Goal: Task Accomplishment & Management: Use online tool/utility

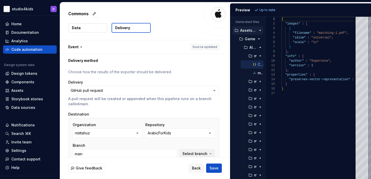
scroll to position [45, 0]
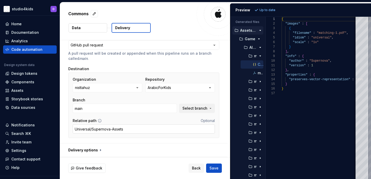
click at [162, 130] on input "Universal/Supernova-Assets" at bounding box center [144, 128] width 142 height 9
click at [194, 167] on span "Back" at bounding box center [196, 167] width 9 height 5
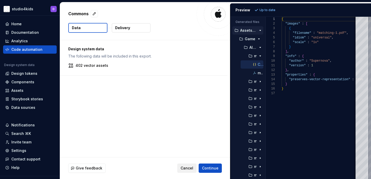
click at [183, 165] on span "Cancel" at bounding box center [186, 167] width 13 height 5
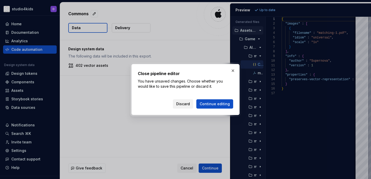
click at [186, 104] on span "Discard" at bounding box center [183, 103] width 14 height 5
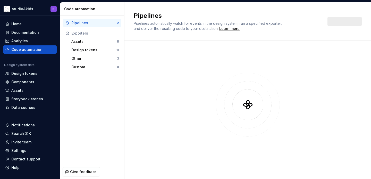
click at [190, 169] on div at bounding box center [248, 110] width 228 height 138
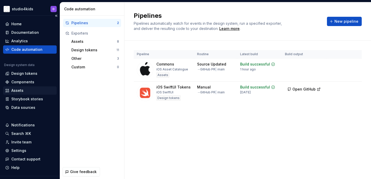
click at [26, 89] on div "Assets" at bounding box center [29, 90] width 49 height 5
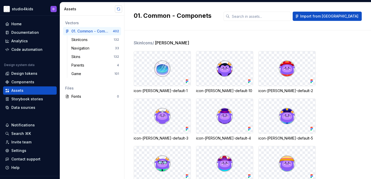
click at [117, 10] on button "button" at bounding box center [118, 8] width 7 height 7
click at [28, 49] on div "Code automation" at bounding box center [26, 49] width 31 height 5
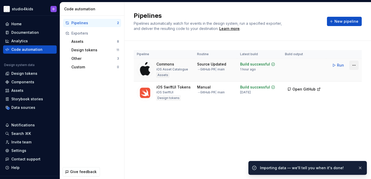
click at [352, 66] on html "studio4kids D Home Documentation Analytics Code automation Design system data D…" at bounding box center [185, 89] width 371 height 179
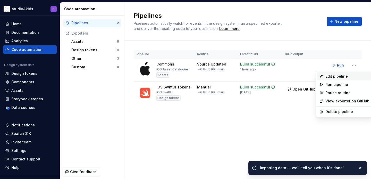
click at [336, 76] on div "Edit pipeline" at bounding box center [347, 76] width 44 height 5
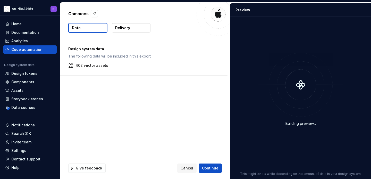
click at [119, 29] on p "Delivery" at bounding box center [122, 27] width 15 height 5
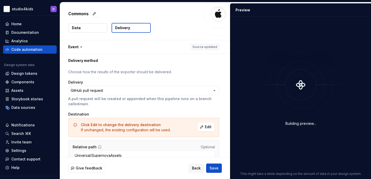
scroll to position [26, 0]
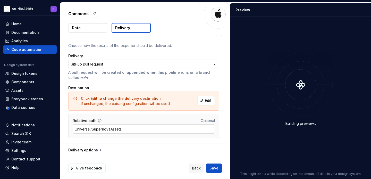
click at [142, 130] on input "Universal/SupernovaAssets" at bounding box center [144, 128] width 142 height 9
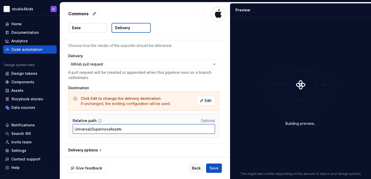
click at [142, 130] on input "Universal/SupernovaAssets" at bounding box center [144, 128] width 142 height 9
paste input "-"
type input "Universal/Supernova-Assets"
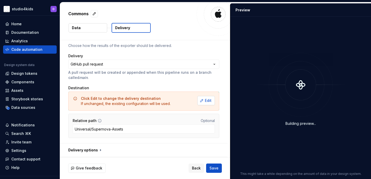
click at [208, 102] on span "Edit" at bounding box center [208, 100] width 7 height 5
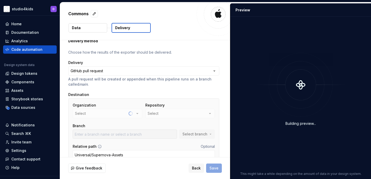
scroll to position [37, 0]
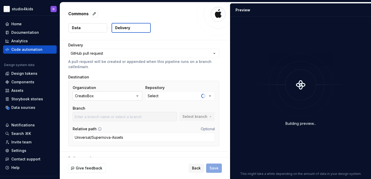
click at [138, 98] on icon "button" at bounding box center [137, 95] width 5 height 5
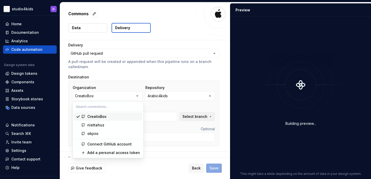
type input "develop"
click at [130, 125] on div "nisttahuz" at bounding box center [113, 124] width 53 height 5
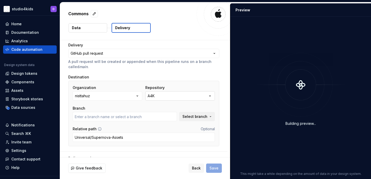
click at [161, 97] on button "A4K" at bounding box center [179, 95] width 69 height 9
type input "main"
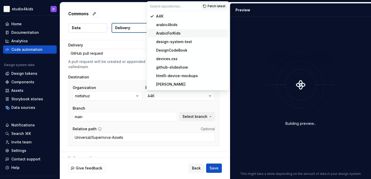
click at [160, 36] on span "ArabicForKids" at bounding box center [188, 33] width 80 height 8
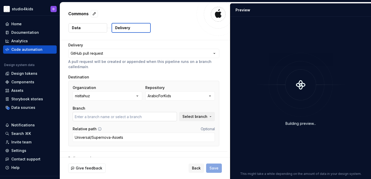
type input "main"
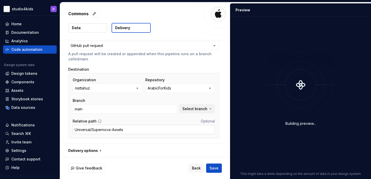
scroll to position [45, 0]
click at [213, 168] on span "Save" at bounding box center [213, 167] width 9 height 5
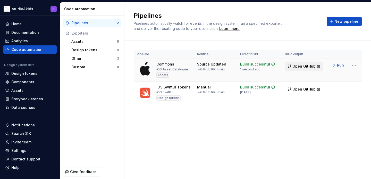
click at [295, 66] on span "Open GitHub" at bounding box center [303, 66] width 23 height 5
